Goal: Information Seeking & Learning: Learn about a topic

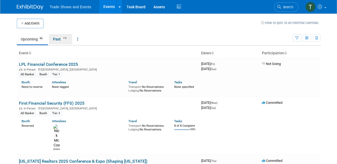
drag, startPoint x: 63, startPoint y: 41, endPoint x: 65, endPoint y: 42, distance: 2.9
click at [63, 41] on link "Past 173" at bounding box center [60, 39] width 23 height 10
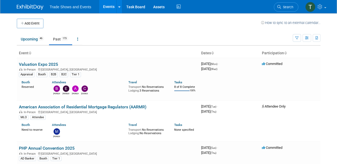
click at [28, 38] on link "Upcoming 46" at bounding box center [32, 39] width 31 height 10
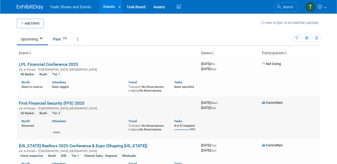
click at [45, 102] on link "First Financial Security (FFS) 2025" at bounding box center [52, 103] width 66 height 5
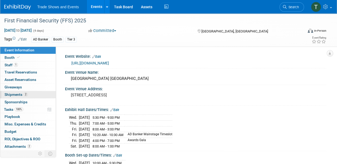
click at [17, 94] on span "Shipments 2" at bounding box center [16, 94] width 23 height 4
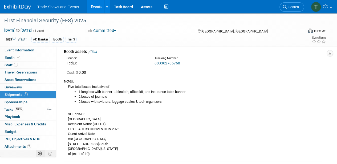
scroll to position [17, 0]
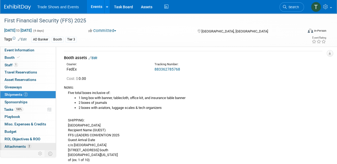
click at [22, 145] on span "Attachments 2" at bounding box center [18, 146] width 27 height 4
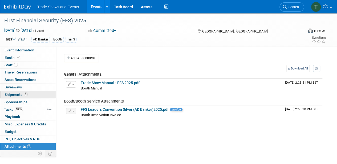
click at [14, 94] on span "Shipments 2" at bounding box center [16, 94] width 23 height 4
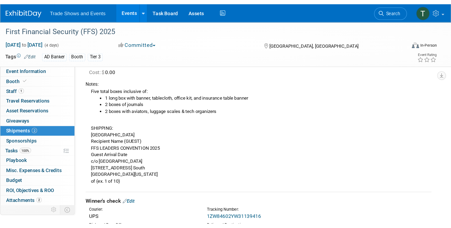
scroll to position [53, 0]
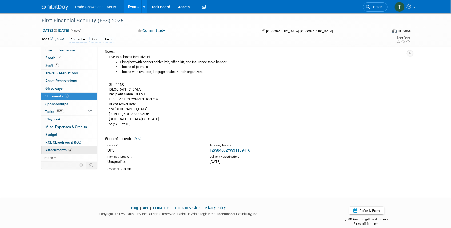
click at [64, 150] on span "Attachments 2" at bounding box center [59, 150] width 27 height 4
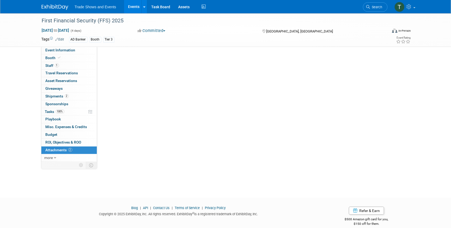
scroll to position [0, 0]
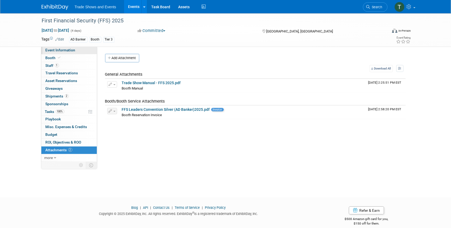
click at [61, 50] on span "Event Information" at bounding box center [61, 50] width 30 height 4
